Goal: Check status

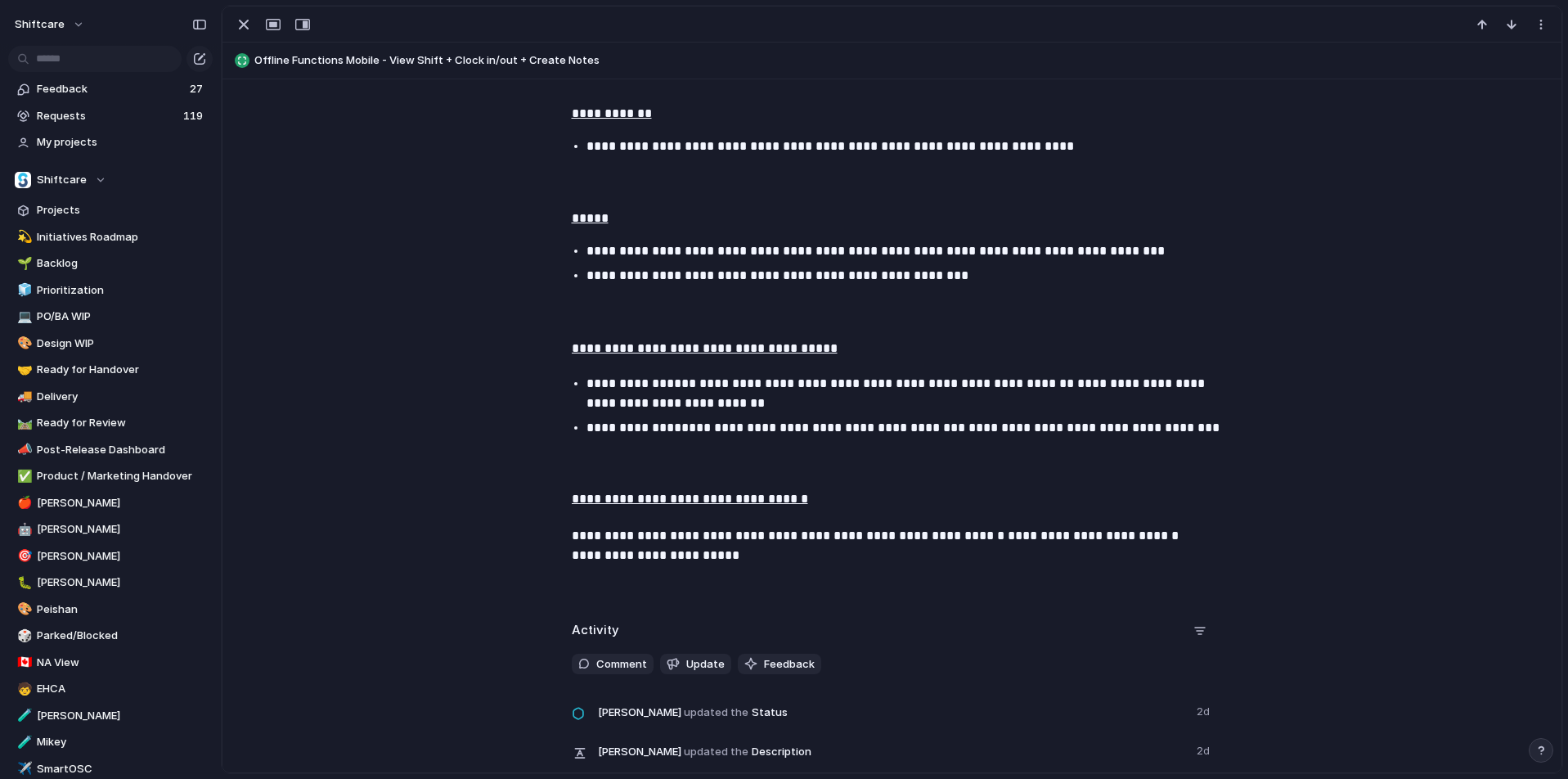
scroll to position [1525, 0]
